Goal: Check status: Check status

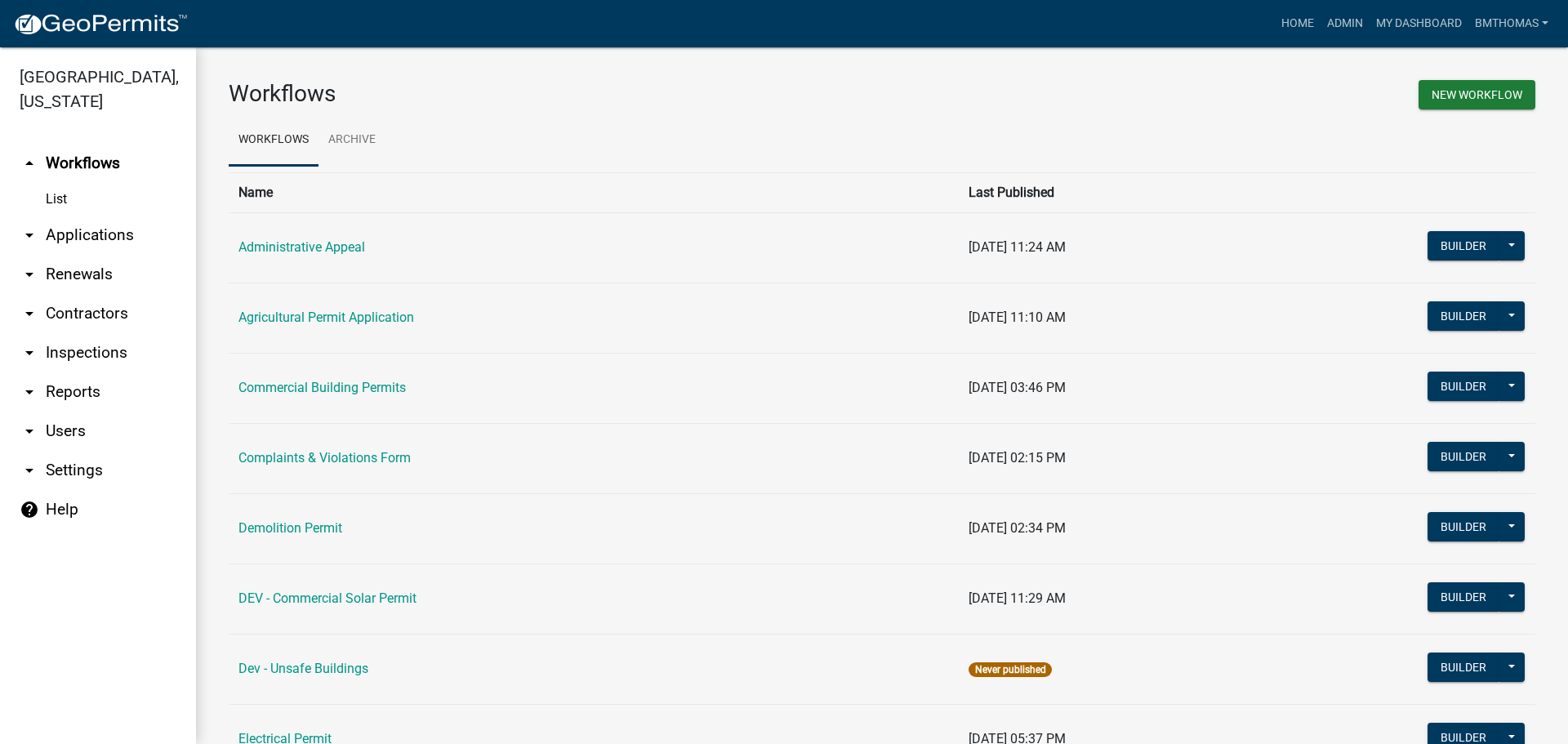
click at [79, 215] on link "arrow_drop_down Applications" at bounding box center [98, 235] width 196 height 39
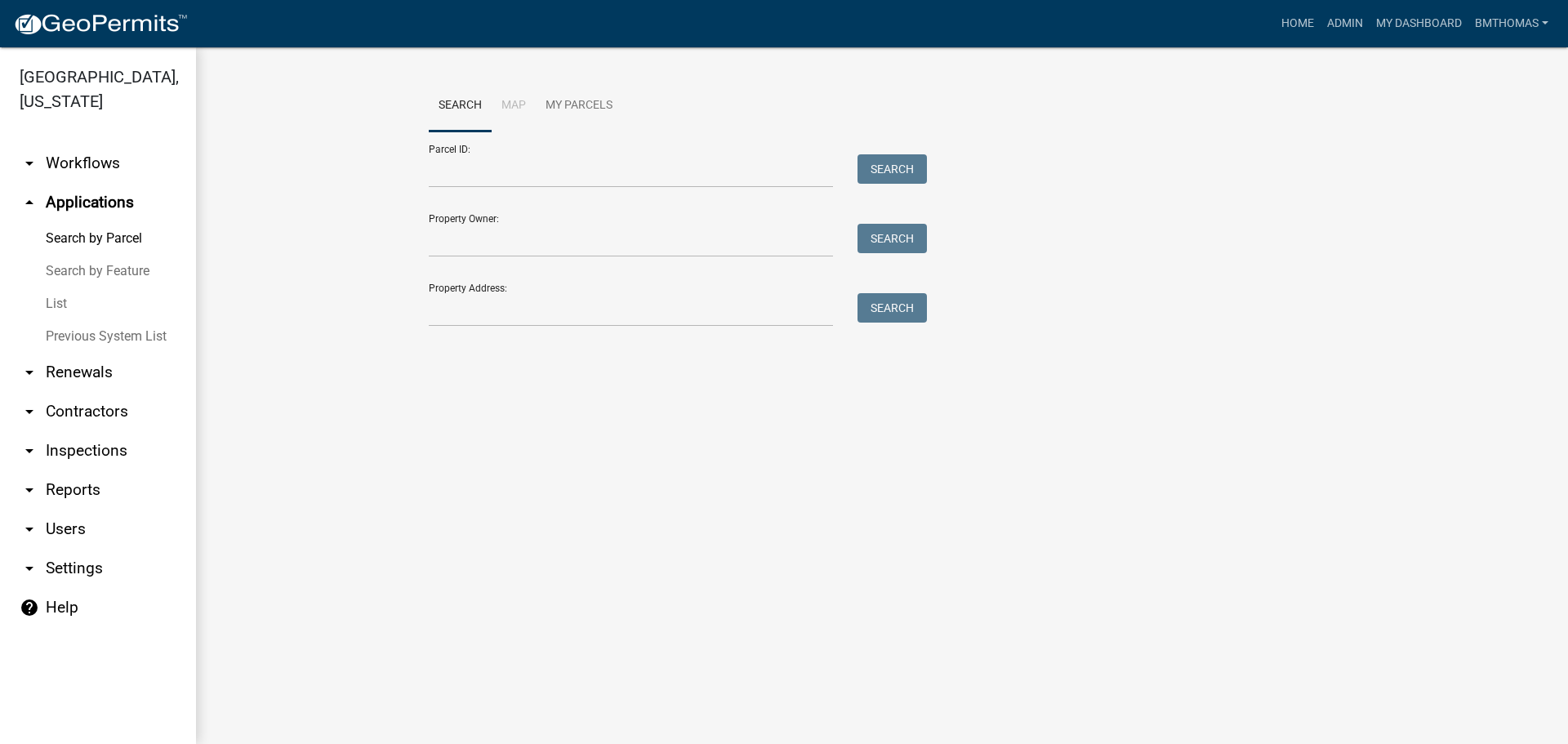
click at [54, 291] on link "List" at bounding box center [98, 304] width 196 height 32
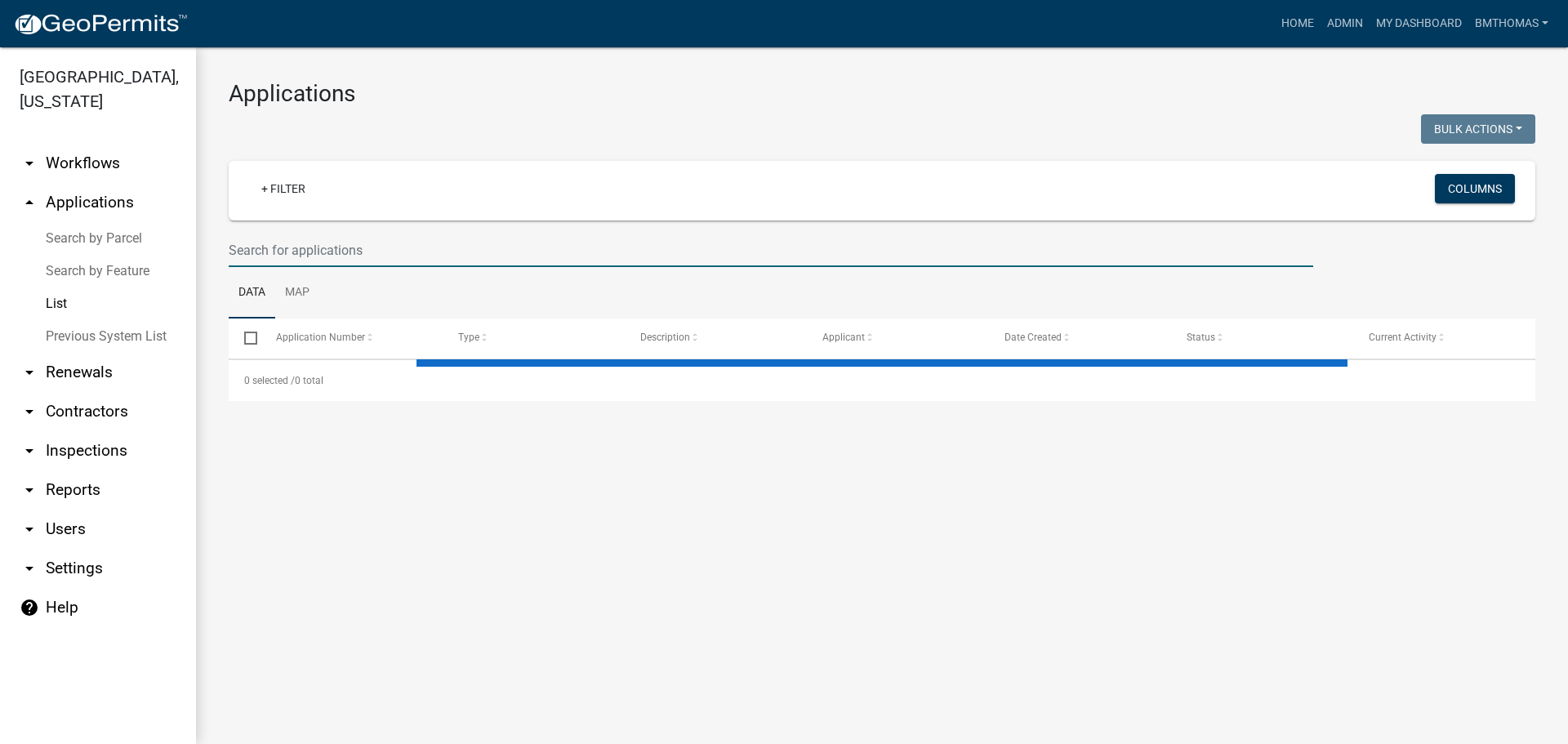
click at [282, 257] on input "text" at bounding box center [771, 249] width 1084 height 33
type input "l"
select select "3: 100"
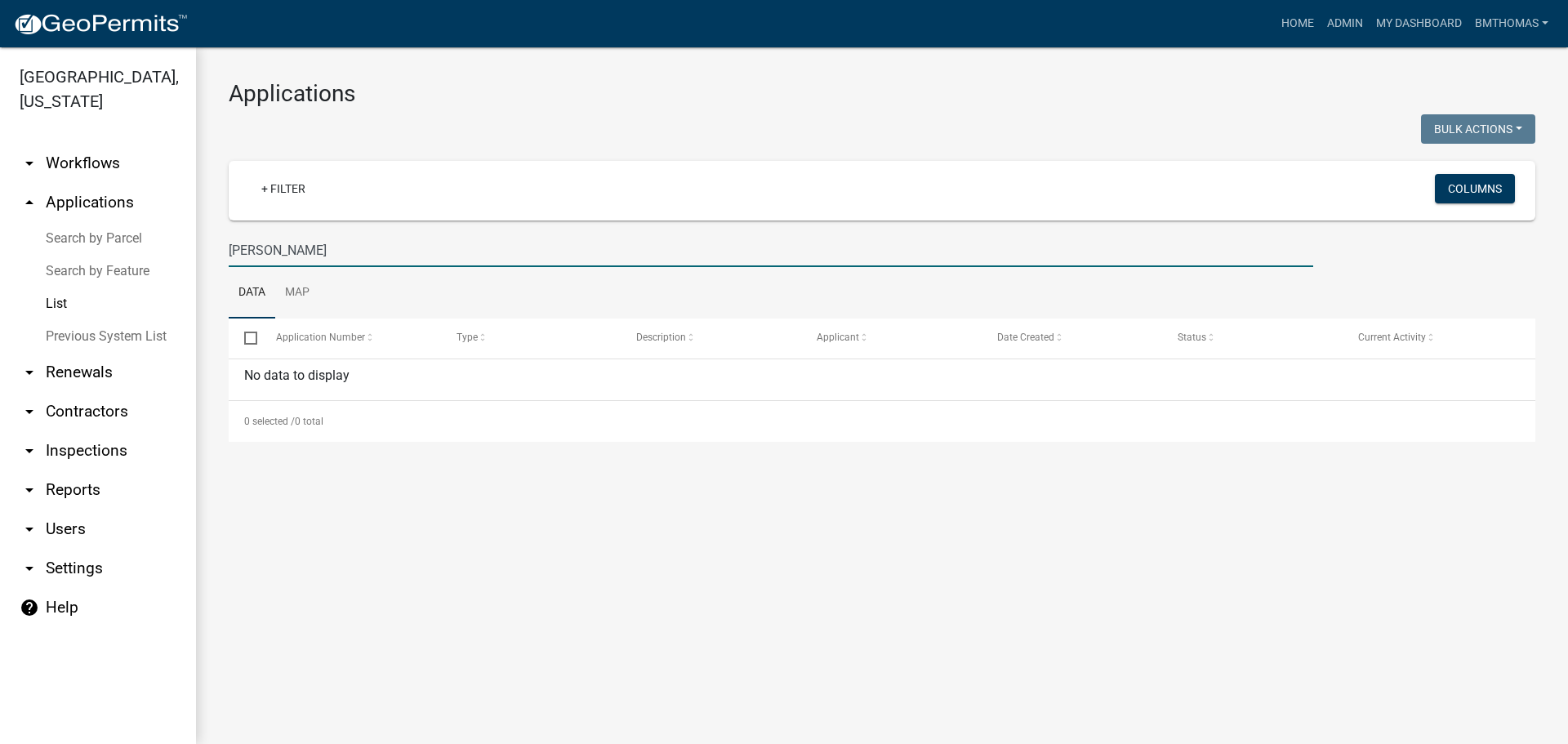
drag, startPoint x: 303, startPoint y: 246, endPoint x: 140, endPoint y: 246, distance: 163.0
click at [140, 246] on div "[GEOGRAPHIC_DATA], [US_STATE] arrow_drop_down Workflows List arrow_drop_up Appl…" at bounding box center [784, 396] width 1568 height 696
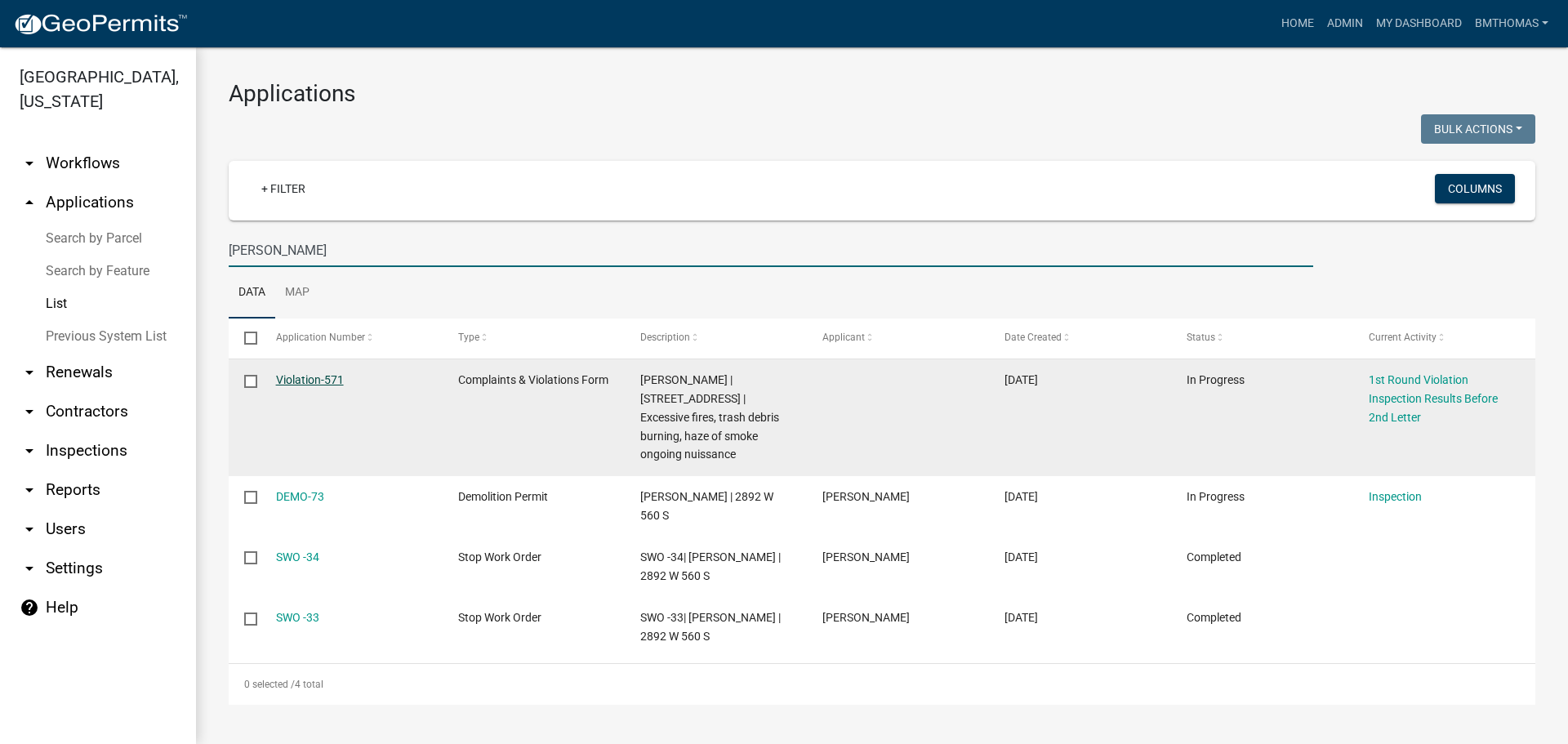
type input "[PERSON_NAME]"
click at [323, 381] on link "Violation-571" at bounding box center [310, 379] width 68 height 13
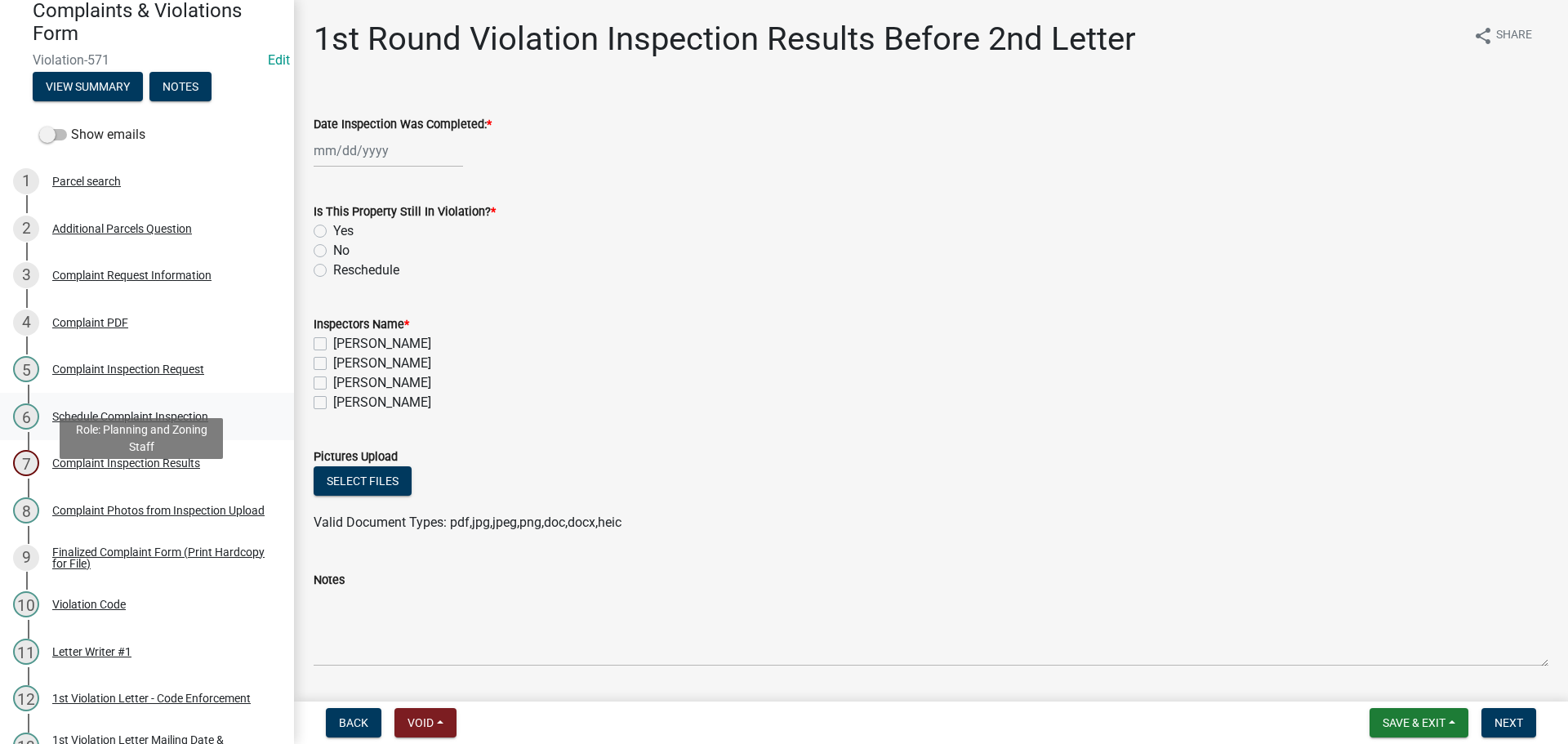
scroll to position [327, 0]
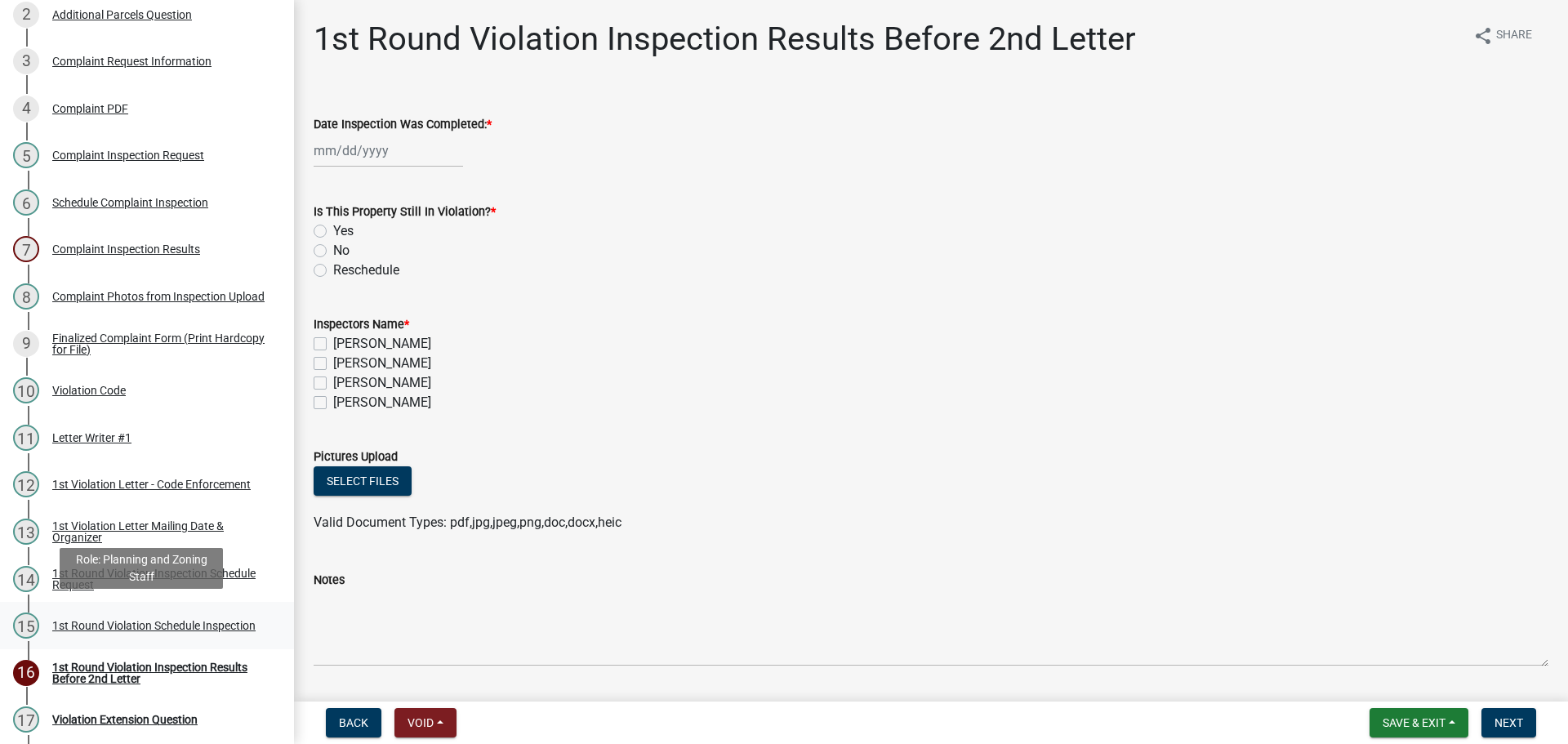
click at [114, 607] on link "15 1st Round Violation Schedule Inspection" at bounding box center [146, 626] width 294 height 48
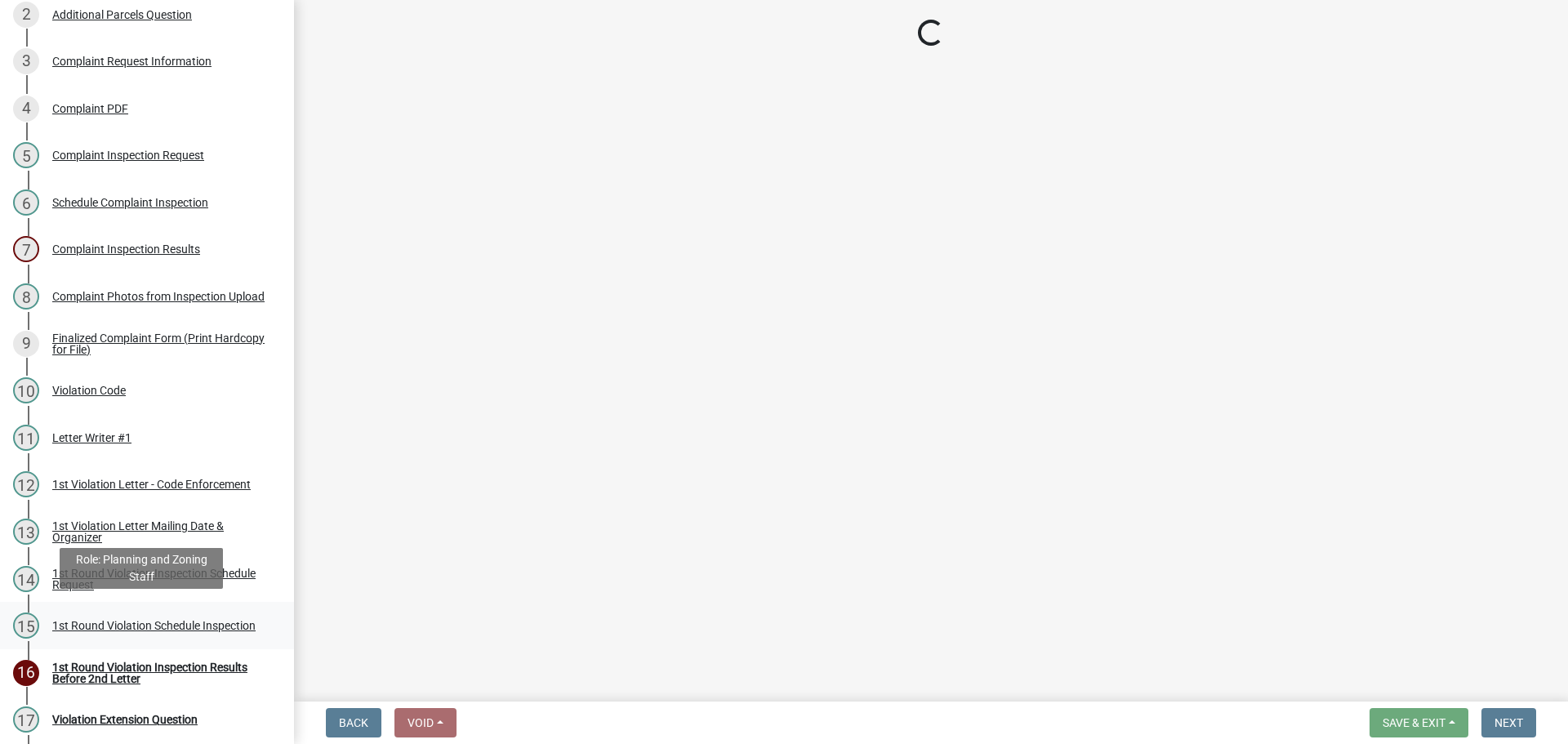
select select "0324ce59-dc13-463c-88f6-21718b6e040a"
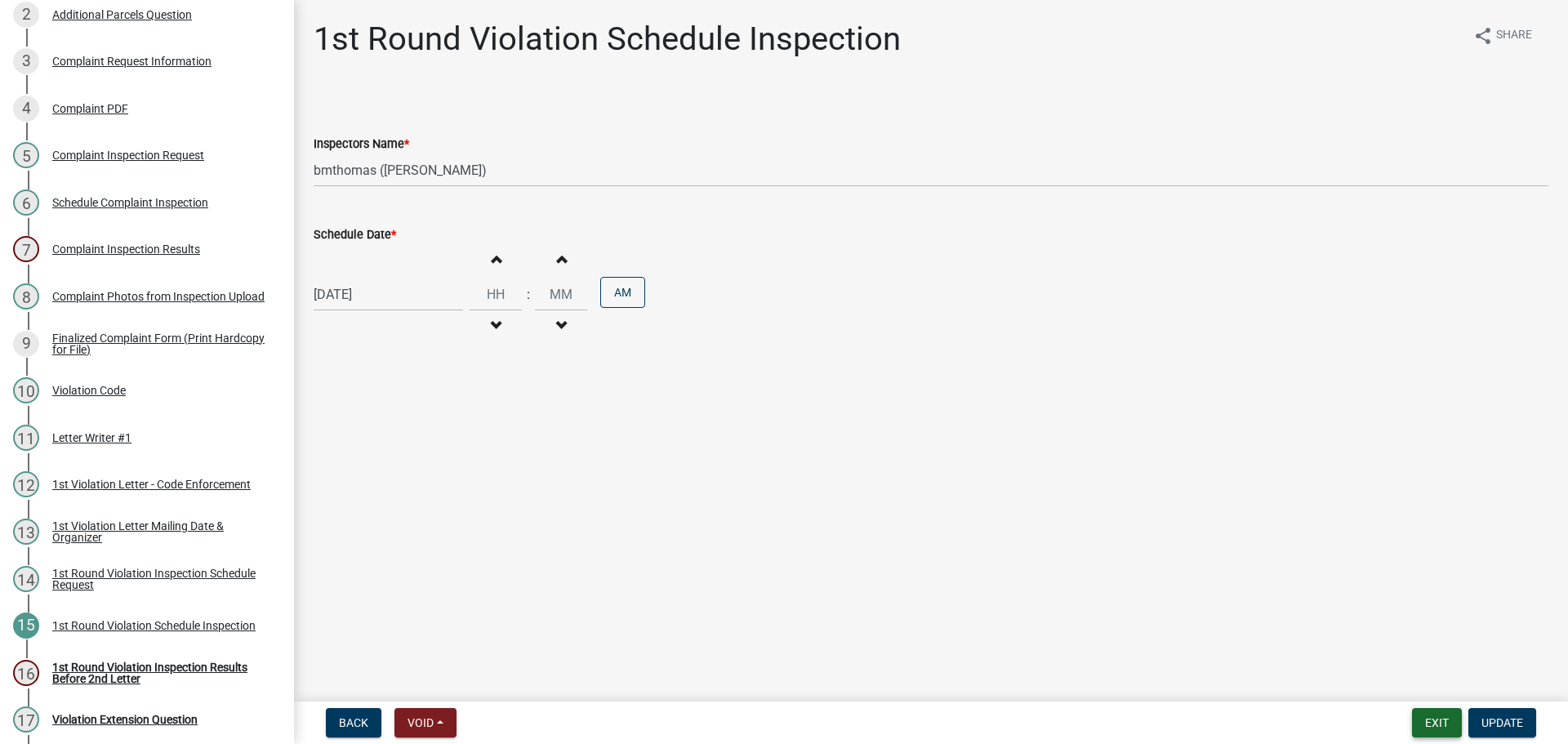
click at [1445, 722] on button "Exit" at bounding box center [1437, 723] width 50 height 30
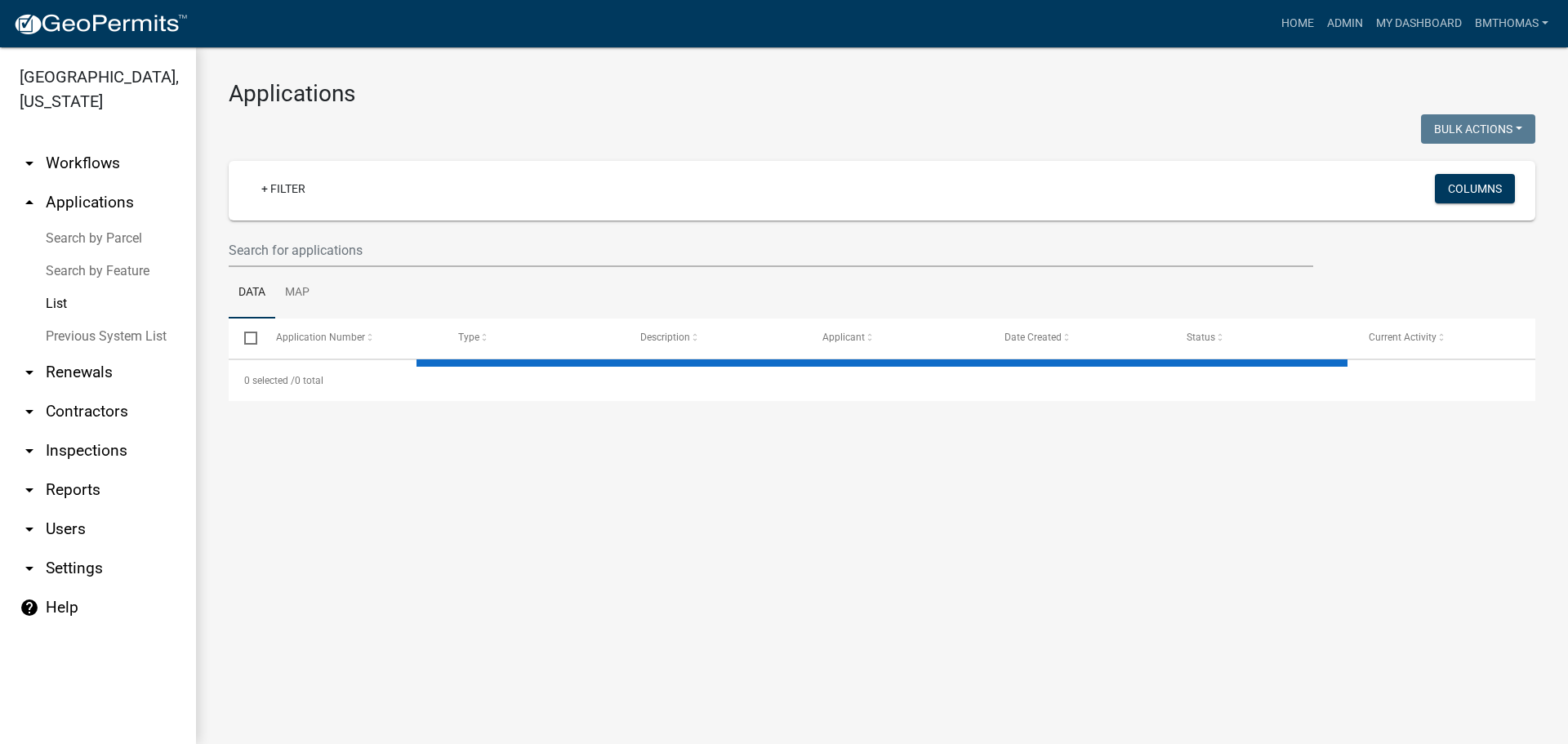
select select "3: 100"
